Goal: Task Accomplishment & Management: Manage account settings

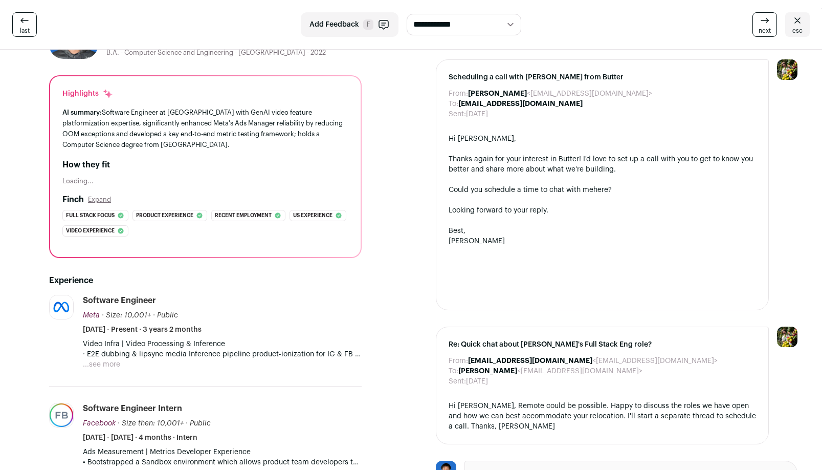
scroll to position [68, 0]
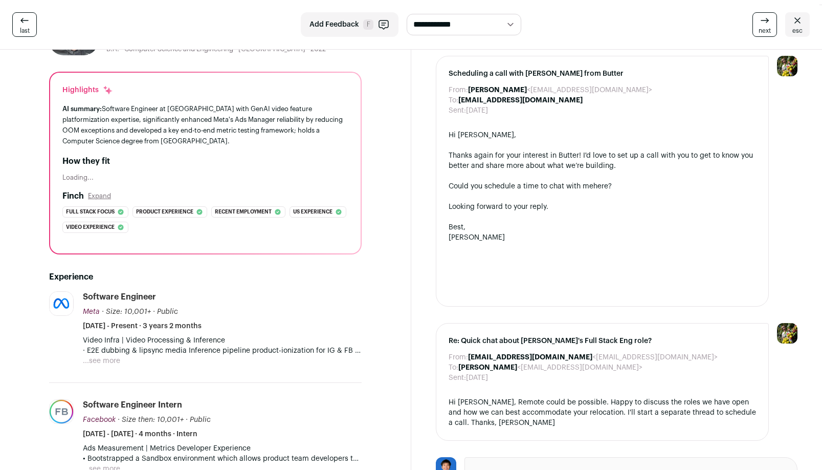
click at [101, 362] on button "...see more" at bounding box center [101, 361] width 37 height 10
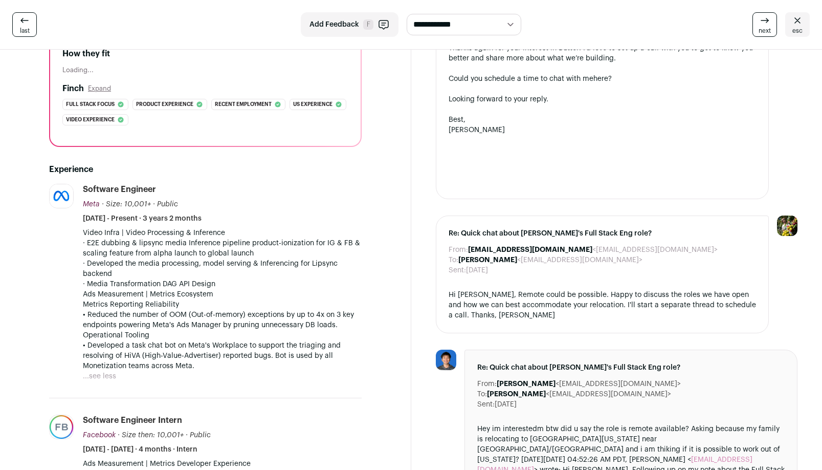
scroll to position [183, 0]
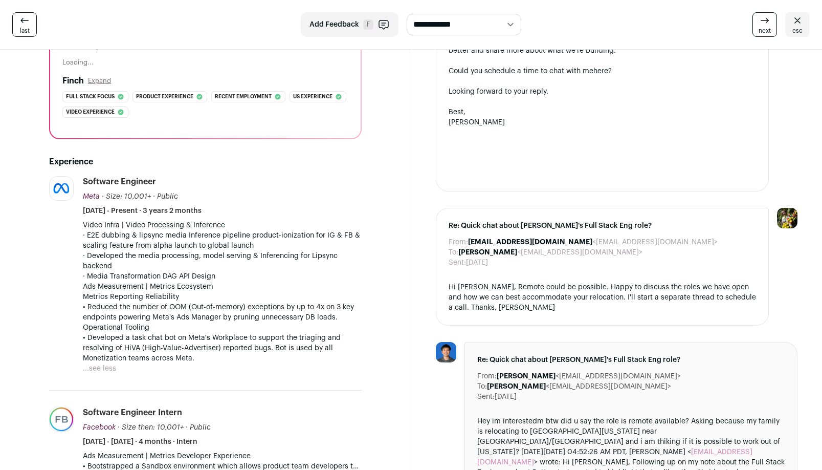
click at [805, 27] on link "esc" at bounding box center [797, 24] width 25 height 25
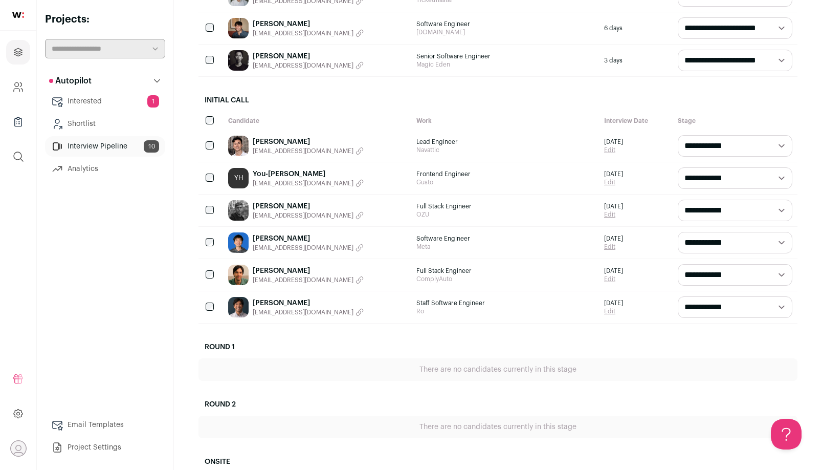
scroll to position [231, 0]
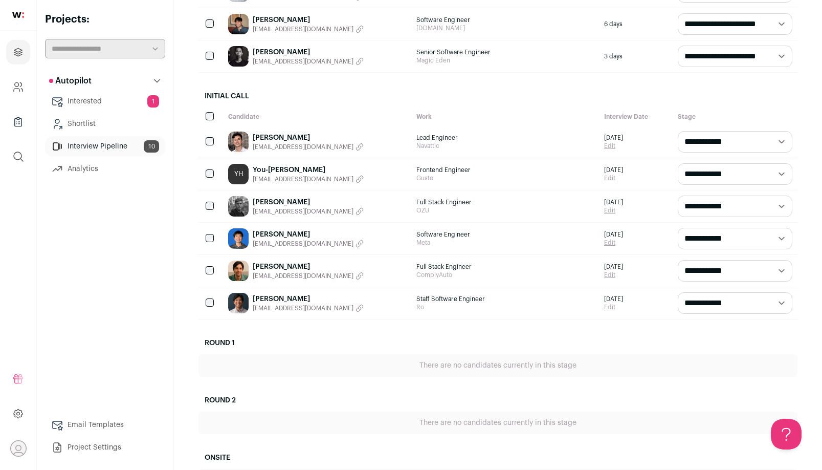
click at [724, 245] on select "**********" at bounding box center [735, 238] width 115 height 21
click at [711, 145] on select "**********" at bounding box center [735, 141] width 115 height 21
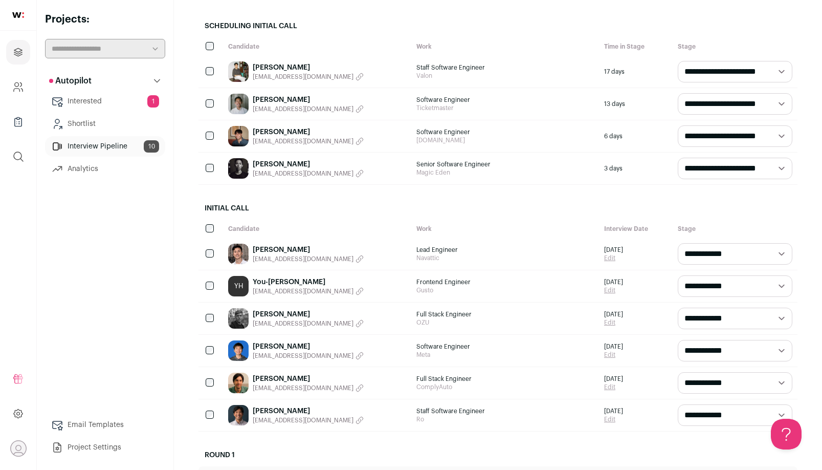
scroll to position [0, 0]
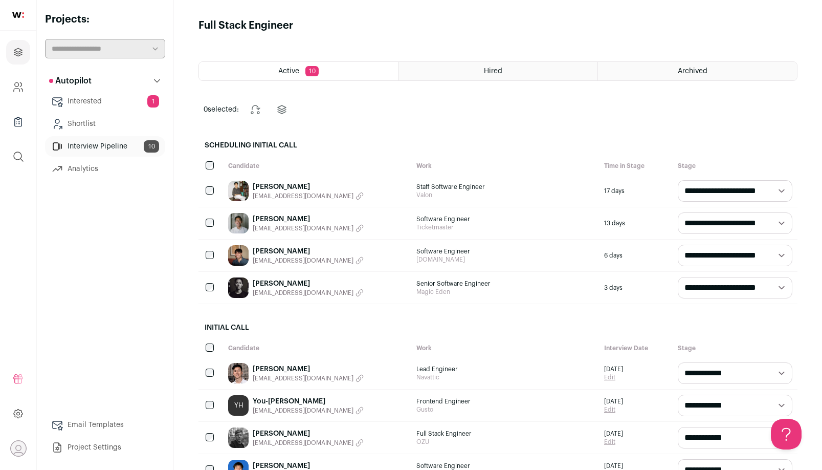
click at [137, 108] on link "Interested 1" at bounding box center [105, 101] width 120 height 20
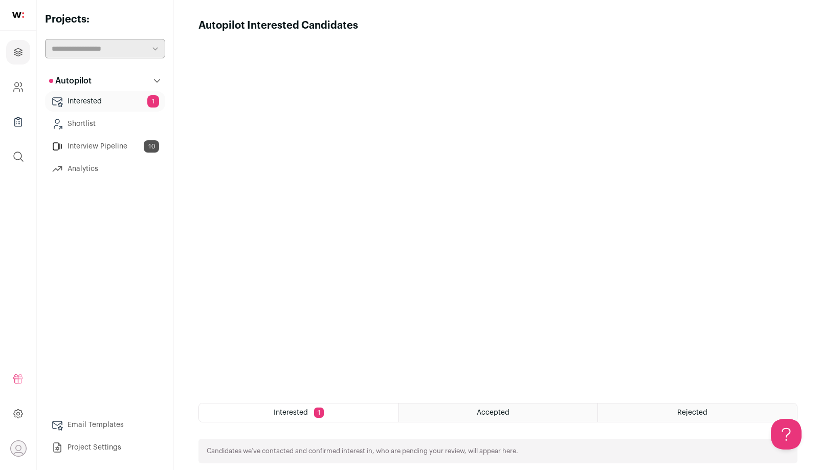
click at [140, 105] on link "Interested 1" at bounding box center [105, 101] width 120 height 20
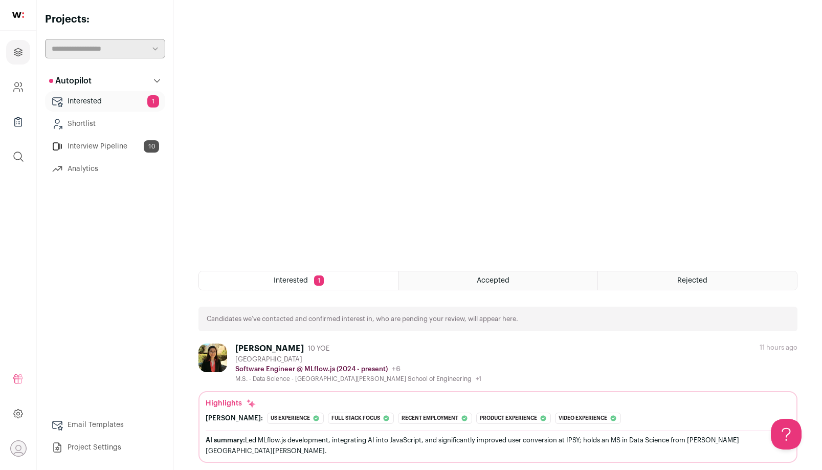
click at [341, 272] on div "Interested 1" at bounding box center [299, 280] width 200 height 18
click at [341, 284] on div "Interested 1" at bounding box center [299, 280] width 200 height 18
click at [273, 348] on div "[PERSON_NAME]" at bounding box center [269, 348] width 69 height 10
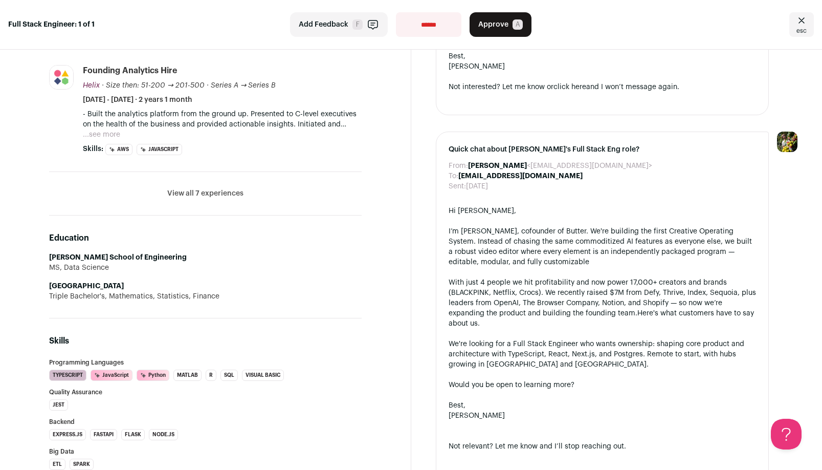
scroll to position [541, 0]
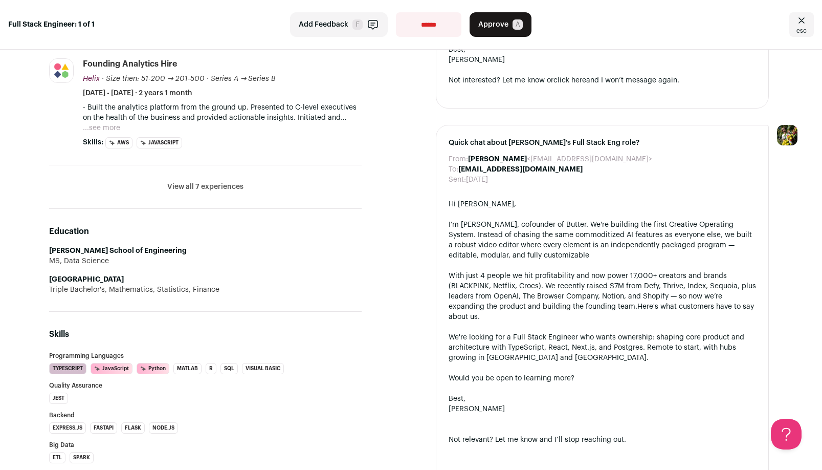
scroll to position [132, 0]
